Goal: Information Seeking & Learning: Learn about a topic

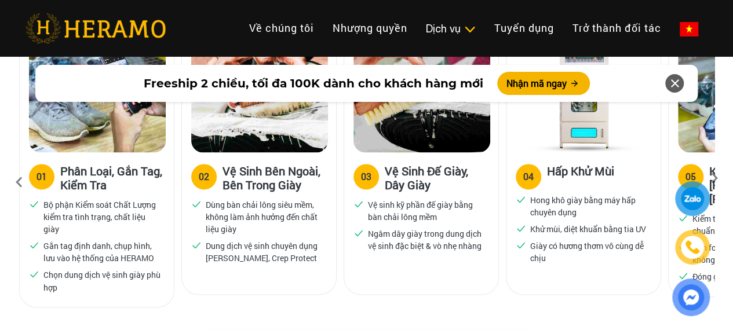
scroll to position [832, 0]
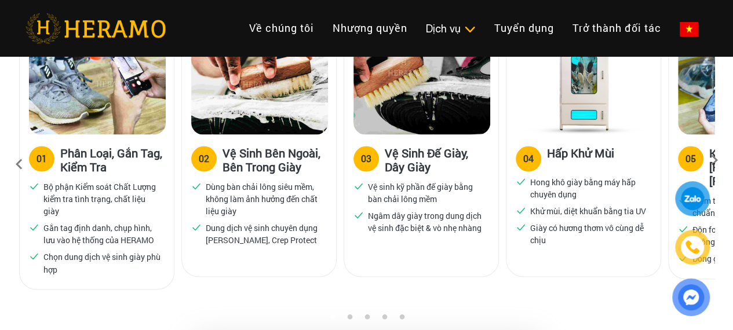
click at [716, 163] on icon at bounding box center [714, 165] width 21 height 8
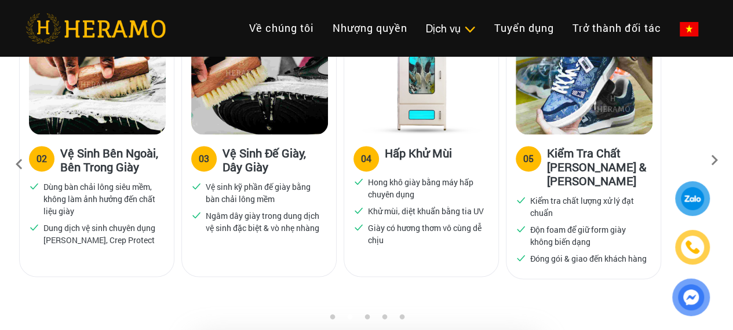
click at [716, 162] on icon at bounding box center [714, 165] width 21 height 8
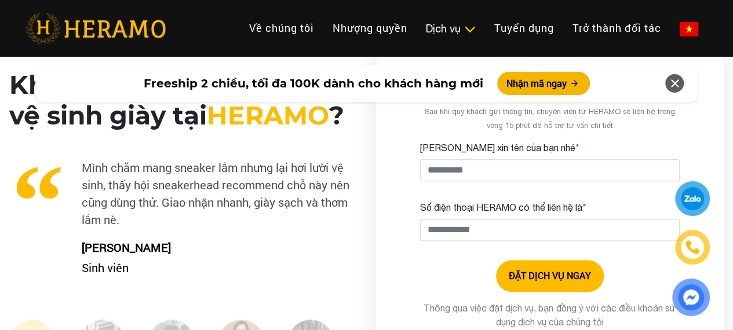
scroll to position [2919, 0]
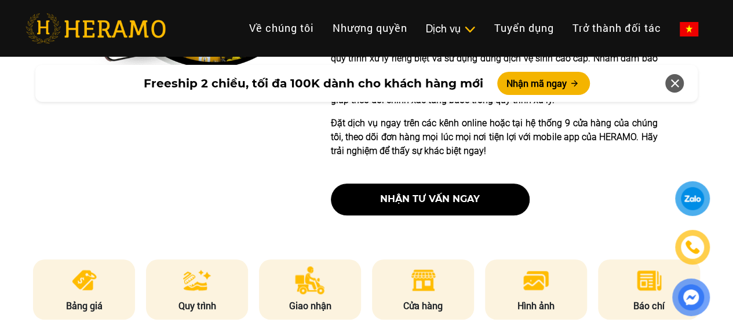
scroll to position [522, 0]
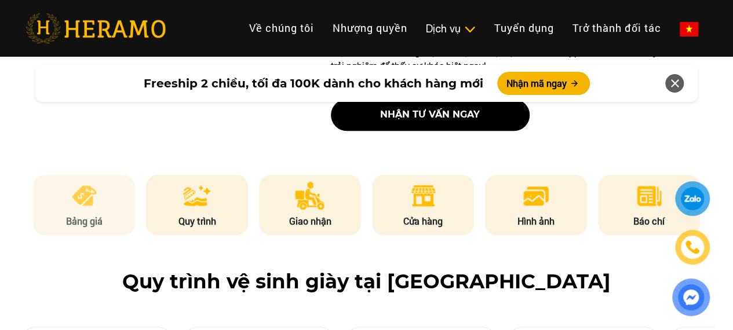
click at [108, 210] on li "Bảng giá" at bounding box center [84, 205] width 102 height 60
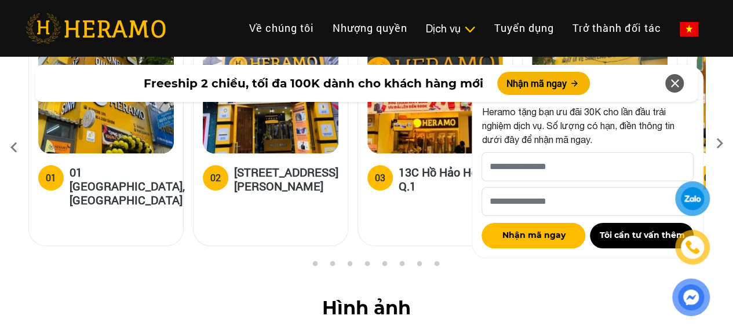
scroll to position [4748, 0]
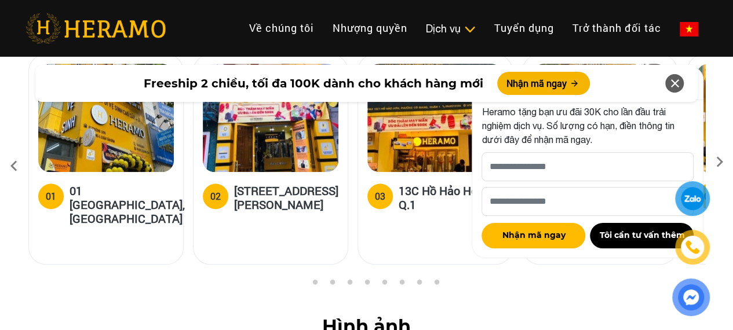
click at [675, 86] on icon at bounding box center [675, 83] width 14 height 21
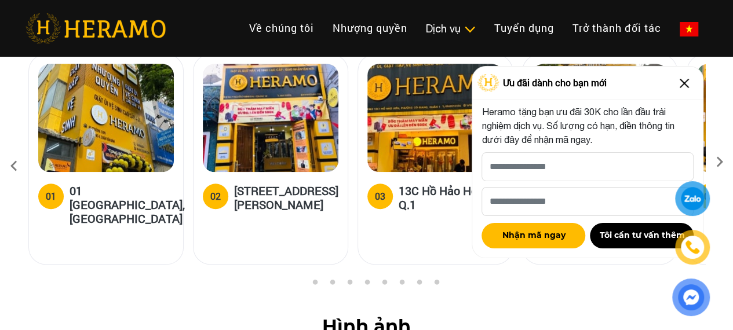
click at [679, 89] on img at bounding box center [684, 83] width 19 height 19
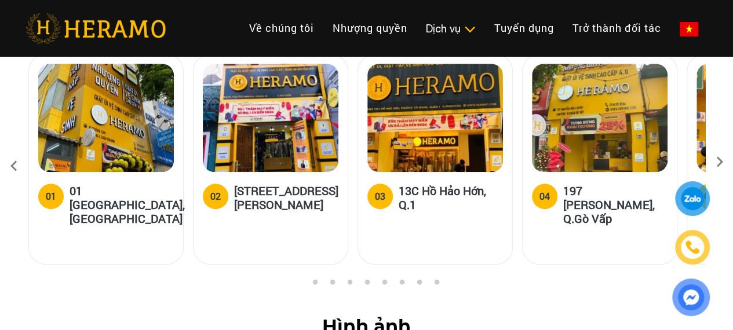
click at [705, 99] on div "Hệ thống 9 cửa hàng tại HCM của HERAMO 01 01 [GEOGRAPHIC_DATA], Q.[GEOGRAPHIC_D…" at bounding box center [366, 140] width 695 height 275
click at [719, 162] on icon at bounding box center [719, 166] width 21 height 8
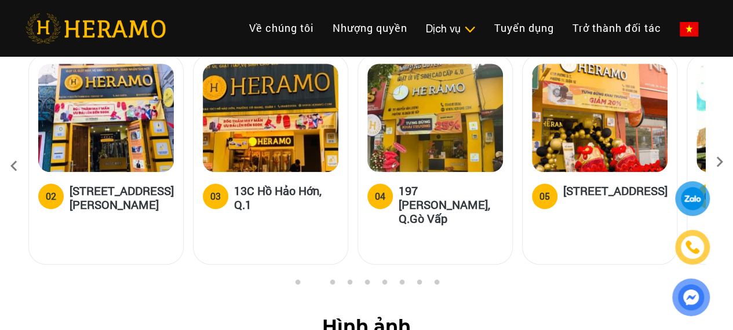
click at [719, 162] on icon at bounding box center [719, 166] width 21 height 8
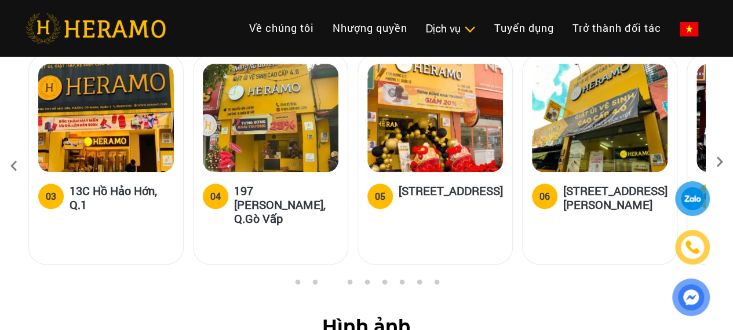
click at [719, 162] on icon at bounding box center [719, 166] width 21 height 8
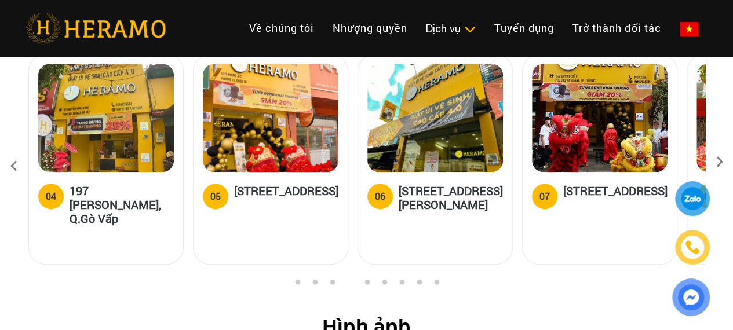
click at [719, 162] on icon at bounding box center [719, 166] width 21 height 8
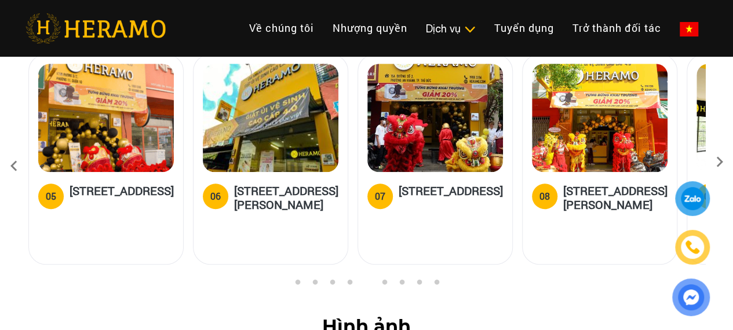
click at [719, 162] on icon at bounding box center [719, 166] width 21 height 8
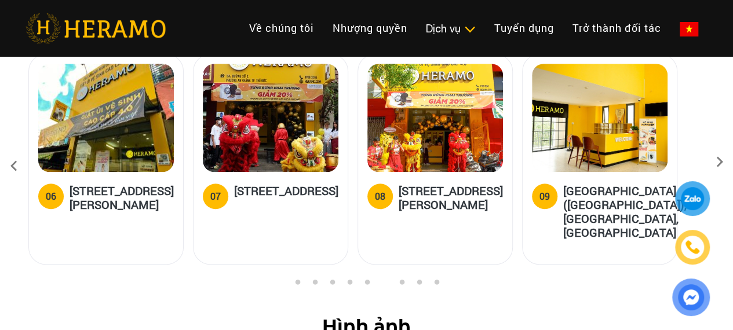
click at [719, 162] on icon at bounding box center [719, 166] width 21 height 8
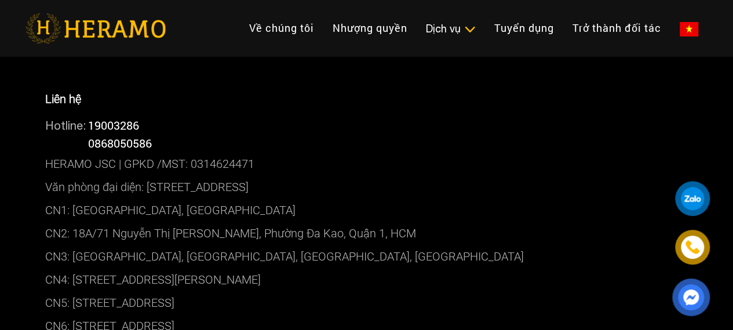
scroll to position [6544, 0]
